Goal: Browse casually

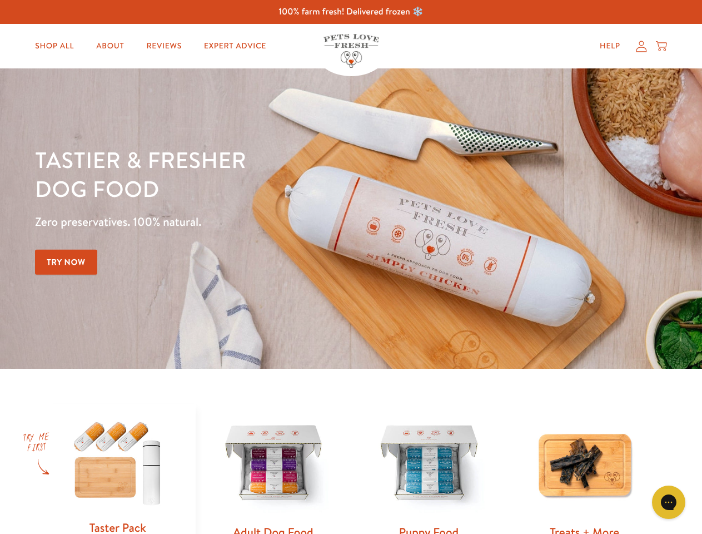
click at [351, 267] on div "Tastier & fresher dog food Zero preservatives. 100% natural. Try Now" at bounding box center [245, 218] width 421 height 147
click at [669, 502] on icon "Gorgias live chat" at bounding box center [668, 502] width 11 height 11
